Goal: Information Seeking & Learning: Check status

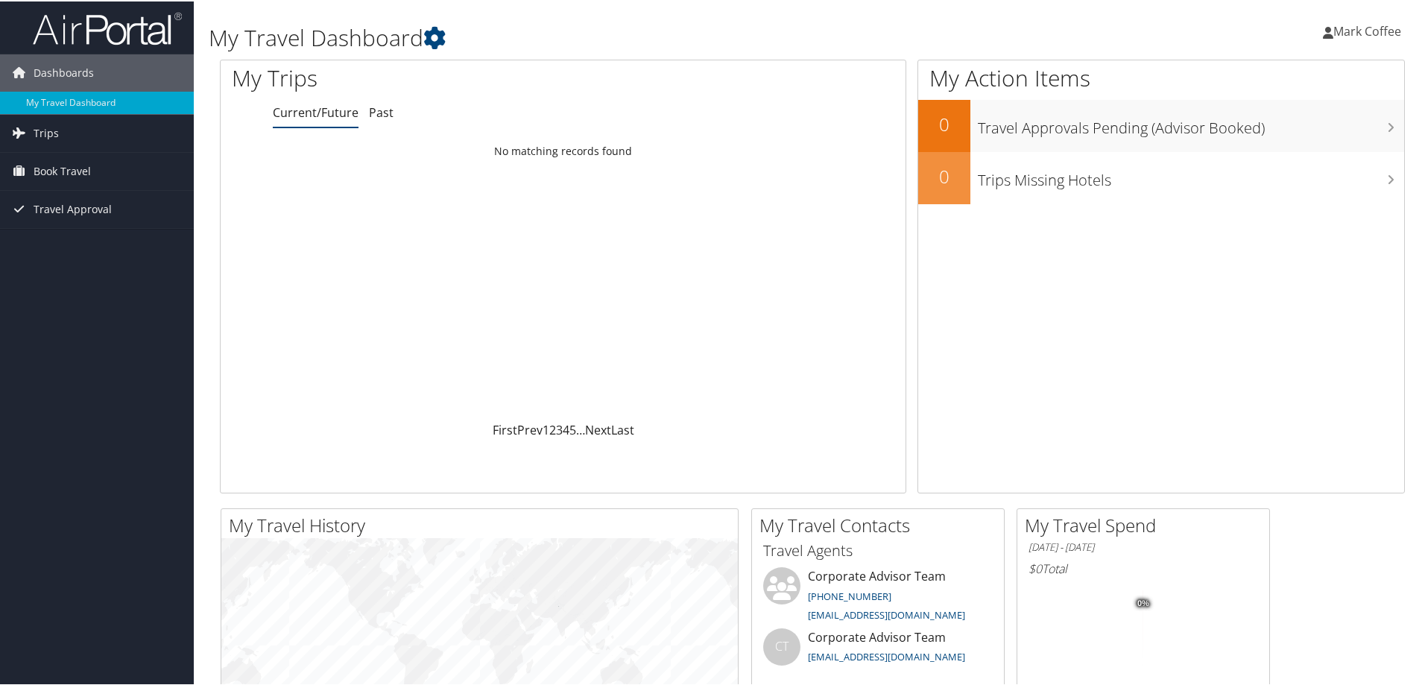
click at [0, 684] on nordpass-portal at bounding box center [0, 685] width 0 height 0
click at [1350, 28] on span "Mark Coffee" at bounding box center [1367, 30] width 68 height 16
click at [1351, 28] on span "Mark Coffee" at bounding box center [1367, 30] width 68 height 16
click at [739, 40] on h1 "My Travel Dashboard" at bounding box center [611, 36] width 805 height 31
click at [51, 133] on span "Trips" at bounding box center [46, 131] width 25 height 37
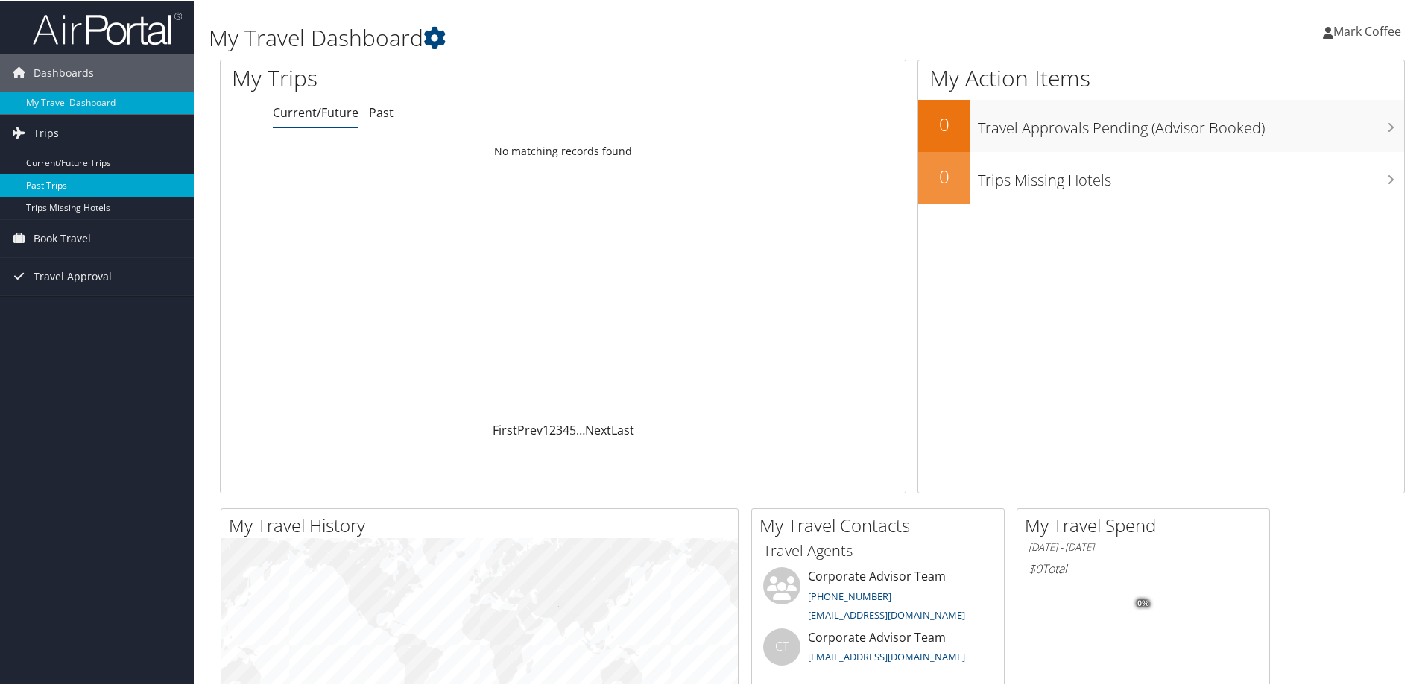
click at [37, 184] on link "Past Trips" at bounding box center [97, 184] width 194 height 22
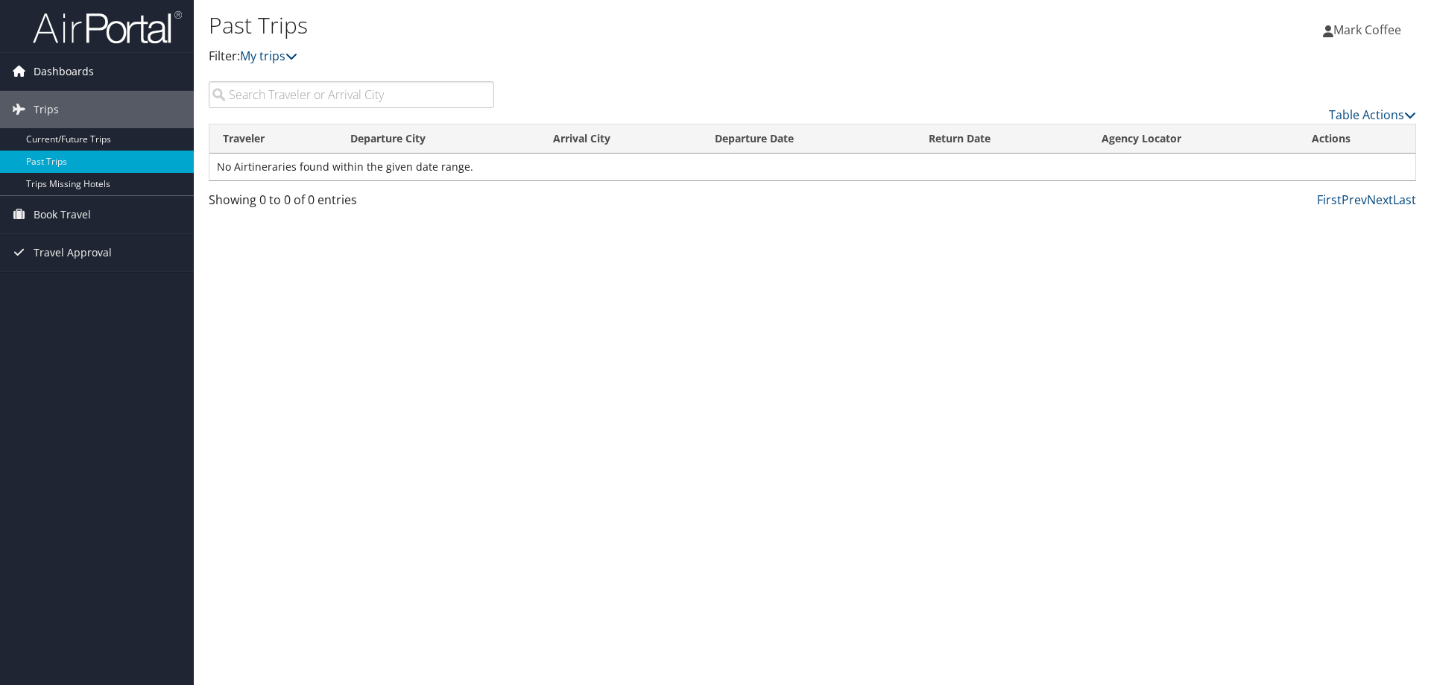
click at [74, 69] on span "Dashboards" at bounding box center [64, 71] width 60 height 37
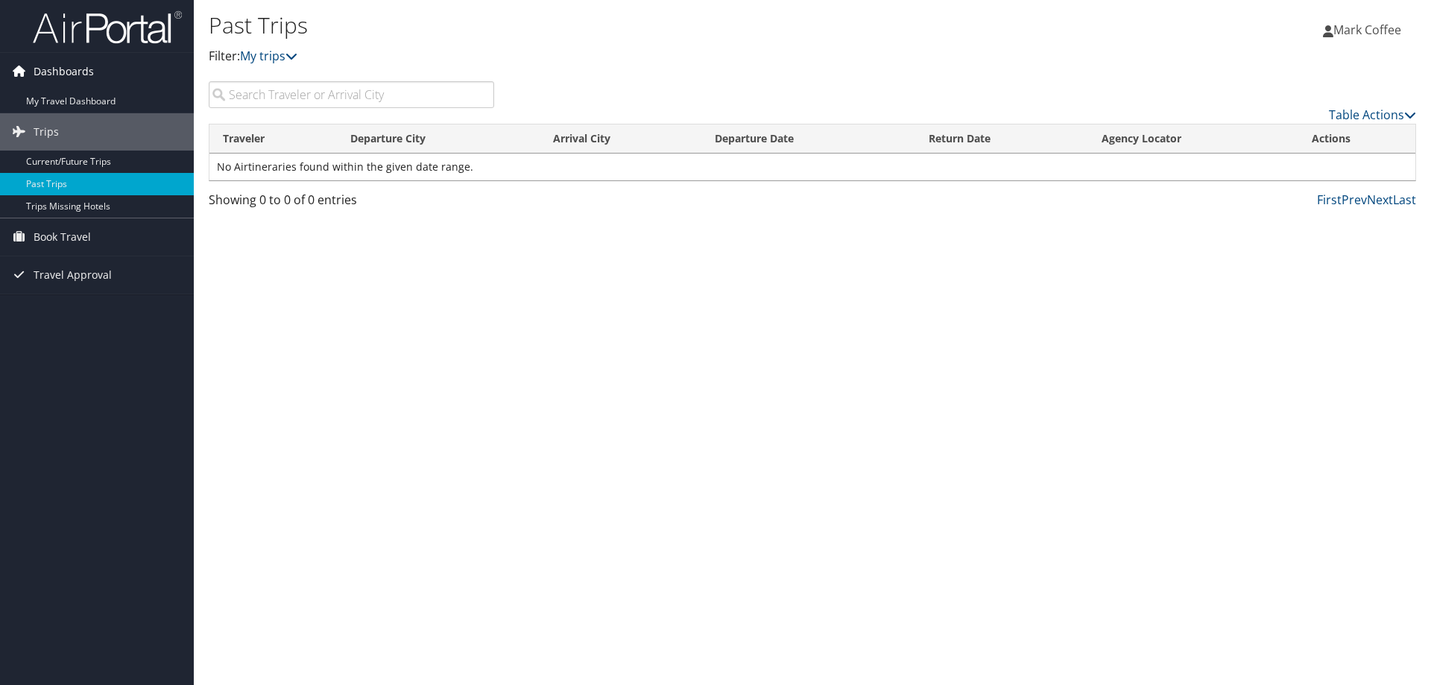
click at [74, 69] on span "Dashboards" at bounding box center [64, 71] width 60 height 37
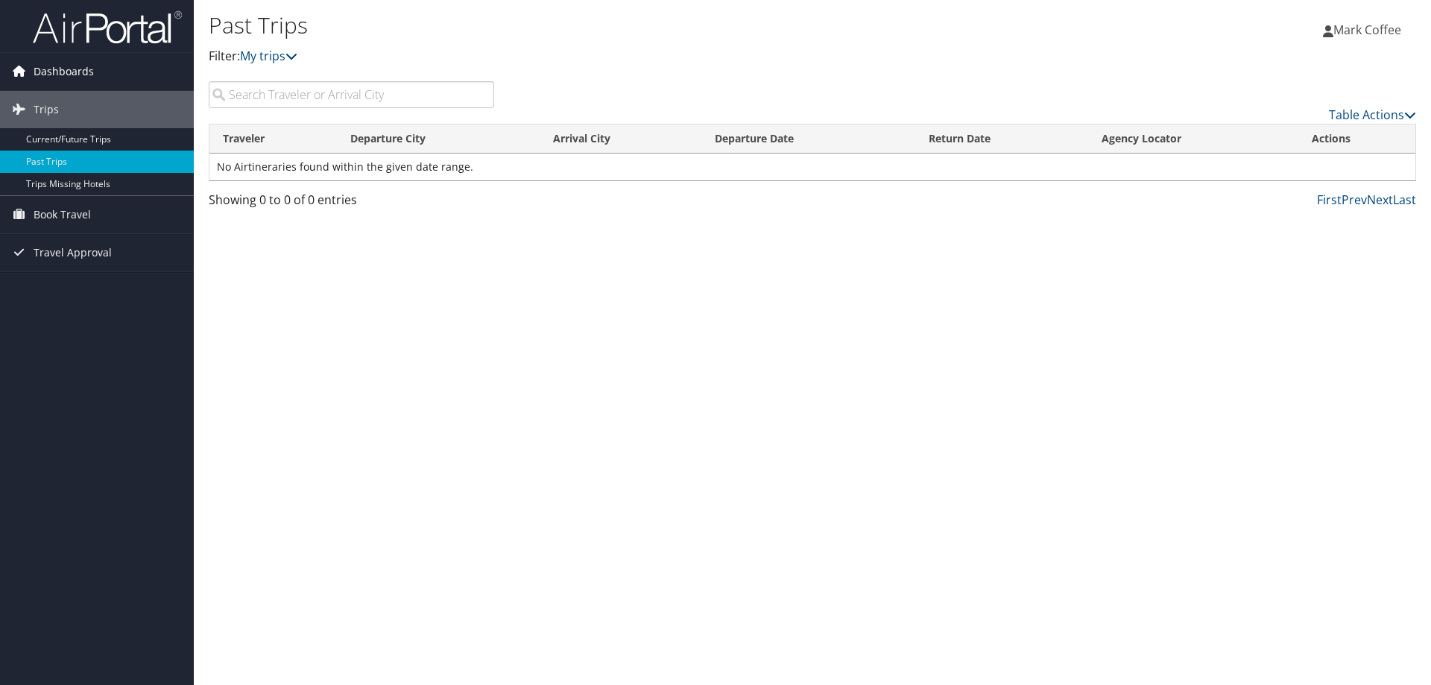
click at [68, 69] on span "Dashboards" at bounding box center [64, 71] width 60 height 37
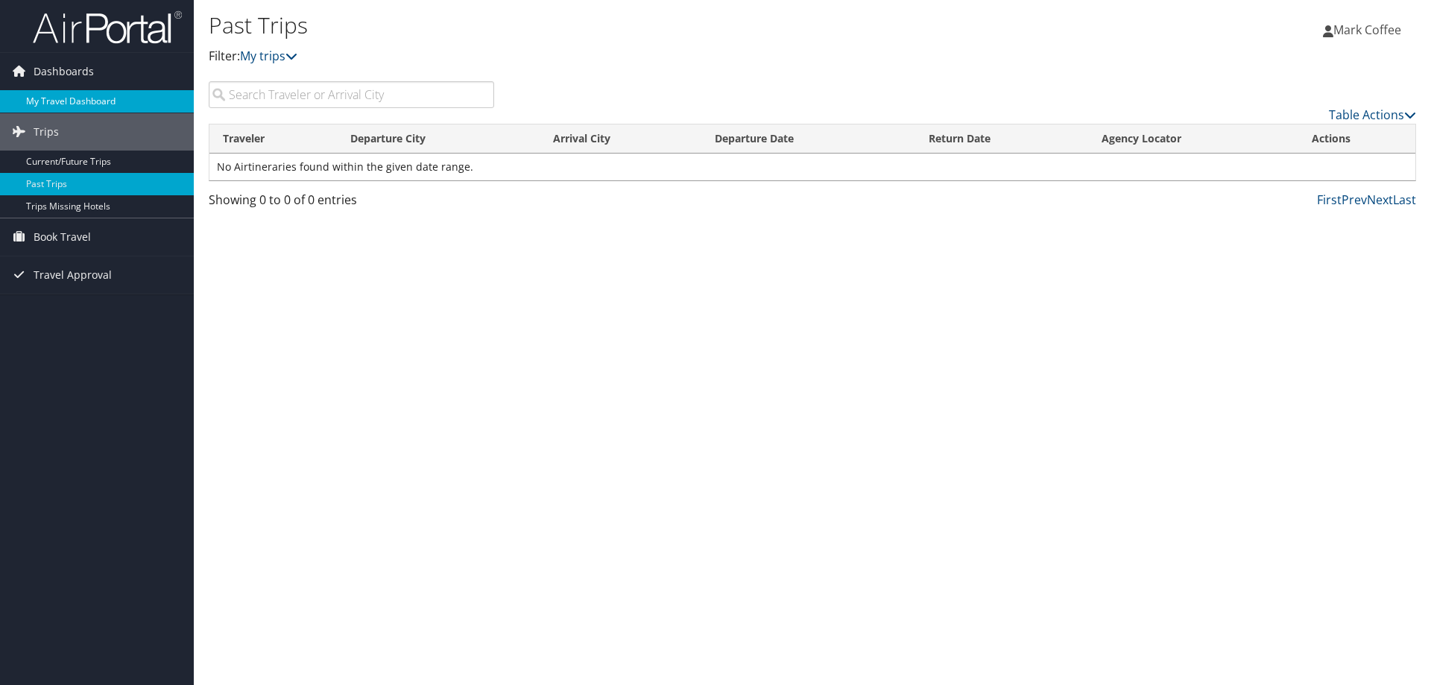
click at [60, 105] on link "My Travel Dashboard" at bounding box center [97, 101] width 194 height 22
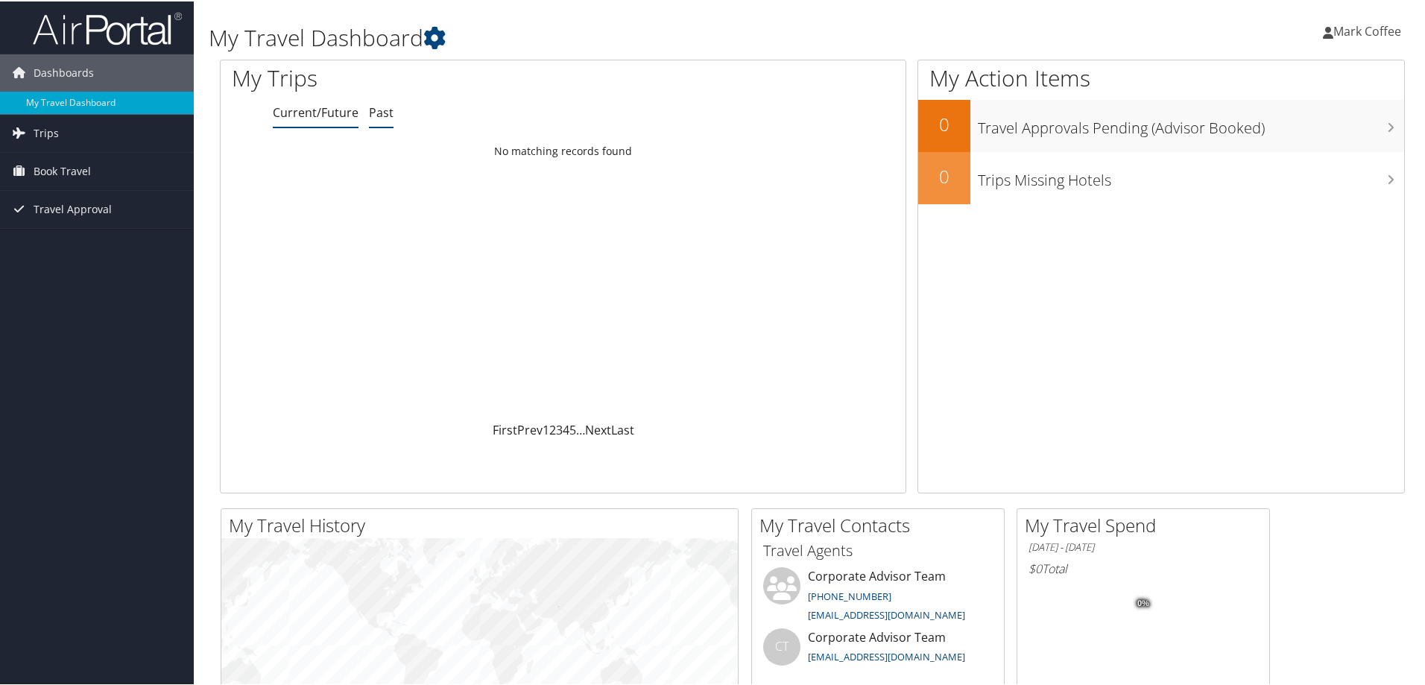
click at [379, 113] on link "Past" at bounding box center [381, 111] width 25 height 16
click at [94, 34] on img at bounding box center [107, 27] width 149 height 35
click at [438, 36] on icon at bounding box center [434, 36] width 22 height 22
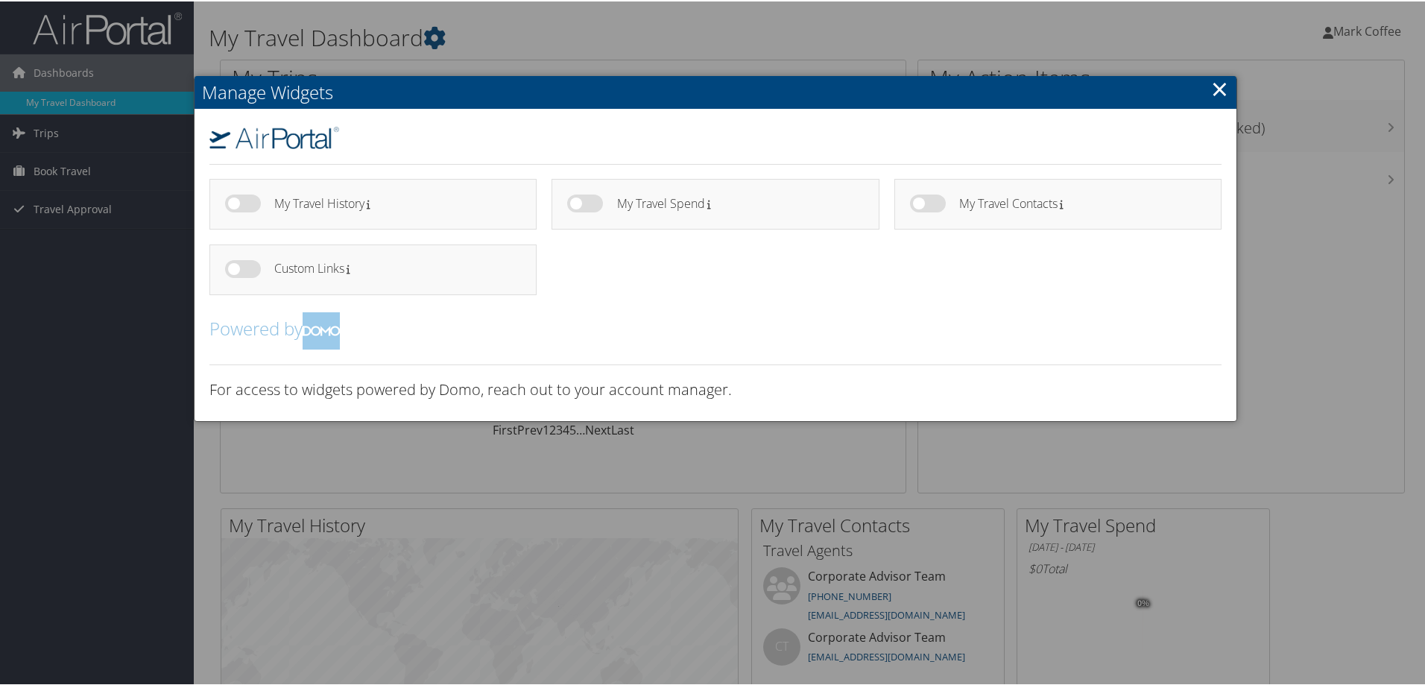
click at [440, 36] on div at bounding box center [715, 342] width 1431 height 685
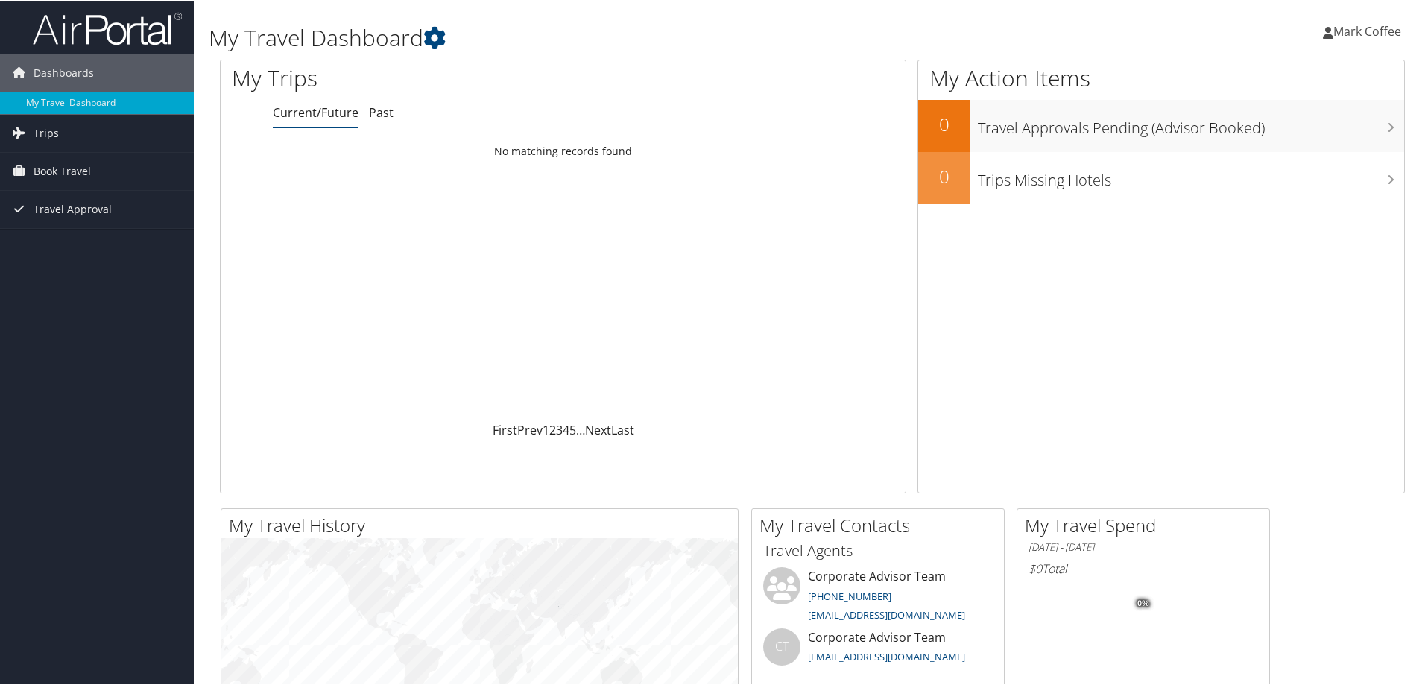
click at [1351, 34] on span "Mark Coffee" at bounding box center [1367, 30] width 68 height 16
click at [1241, 29] on div "Mark Coffee Mark Coffee My Settings Travel Agency Contacts View Travel Profile …" at bounding box center [1192, 35] width 477 height 57
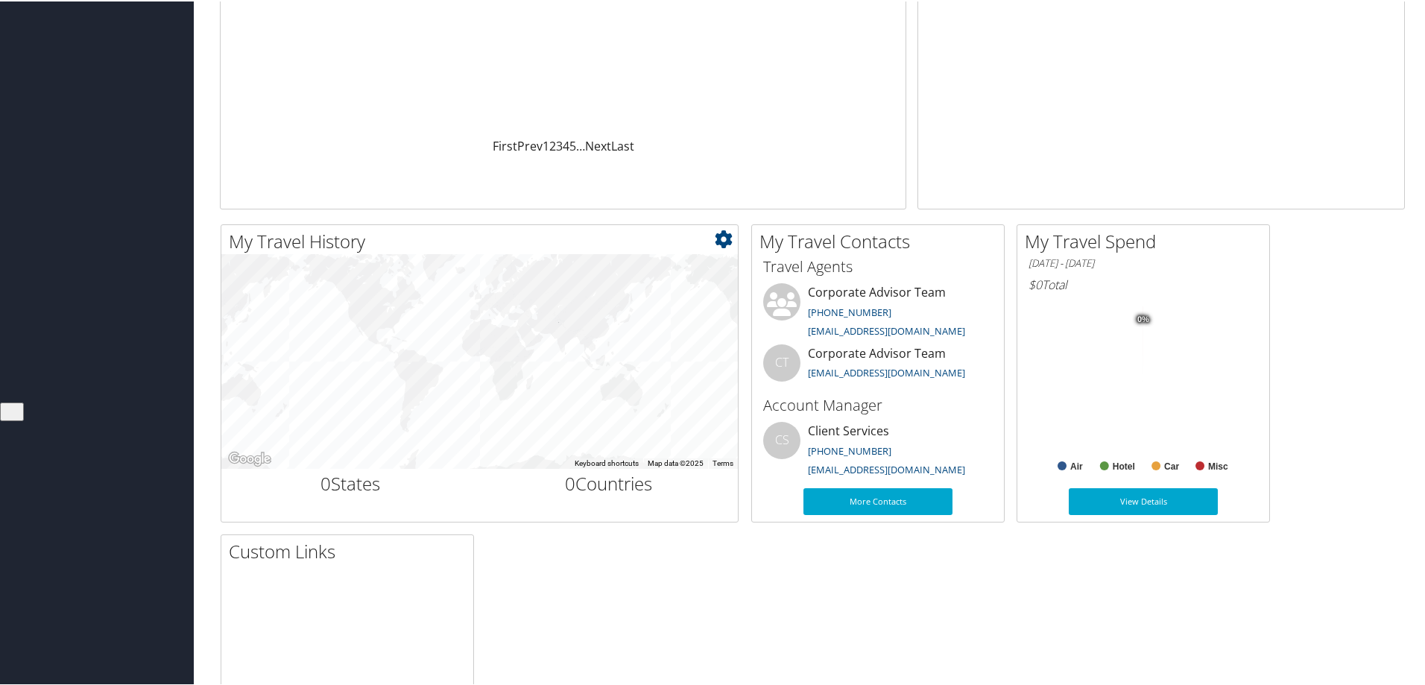
scroll to position [298, 0]
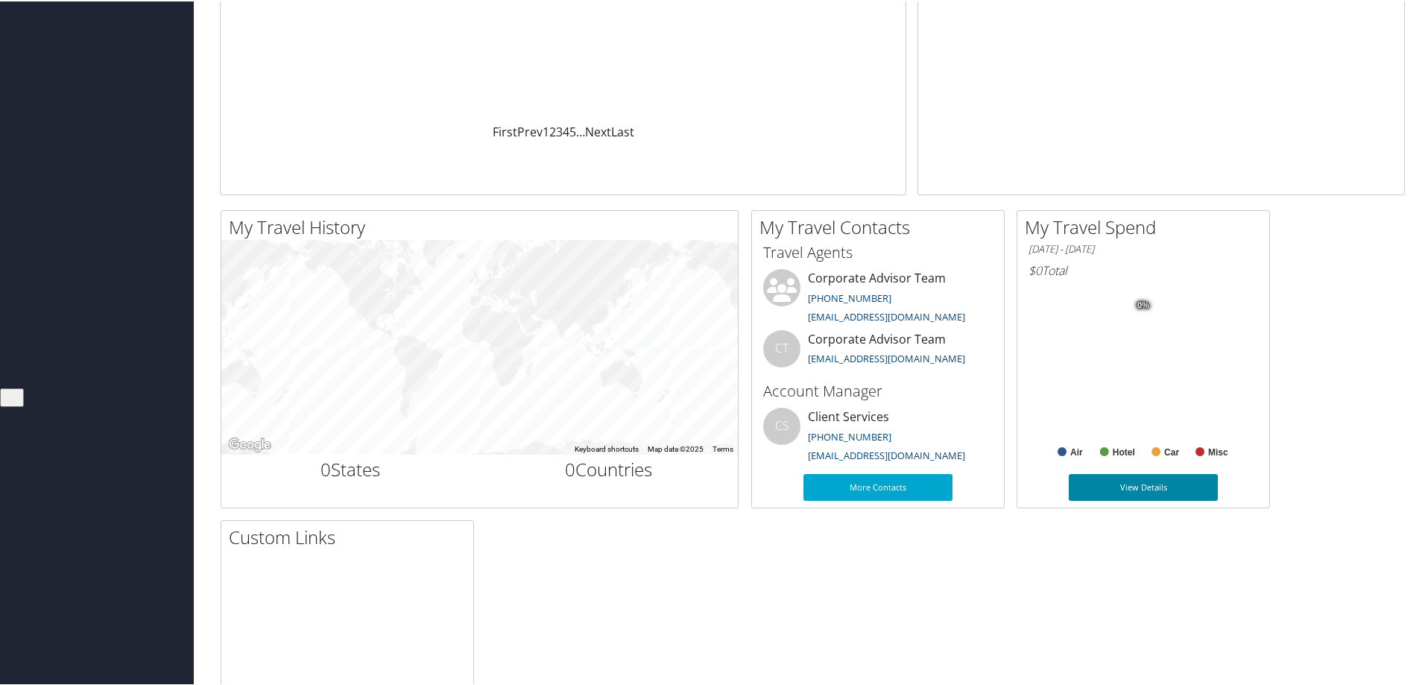
click at [1147, 485] on link "View Details" at bounding box center [1143, 486] width 149 height 27
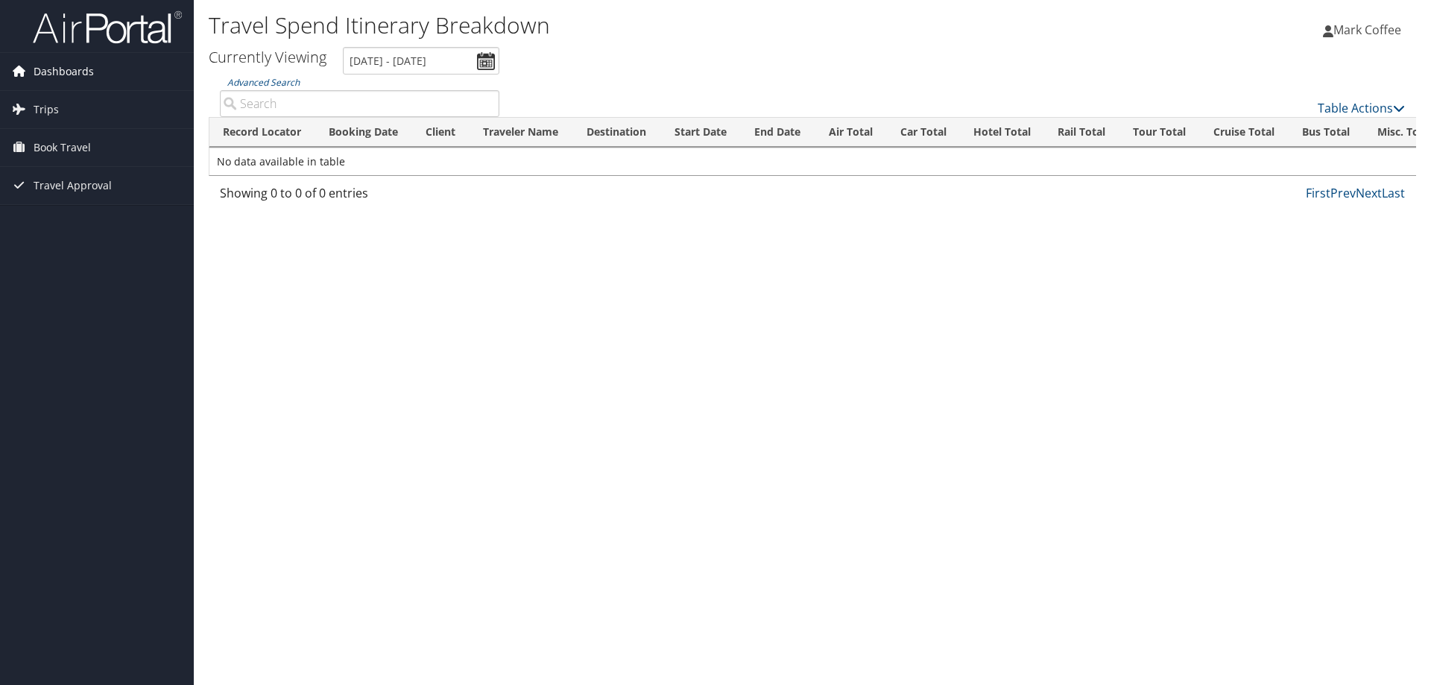
click at [60, 68] on span "Dashboards" at bounding box center [64, 71] width 60 height 37
click at [53, 88] on span "Dashboards" at bounding box center [64, 71] width 60 height 37
click at [1348, 195] on link "Prev" at bounding box center [1342, 193] width 25 height 16
